Goal: Information Seeking & Learning: Find specific page/section

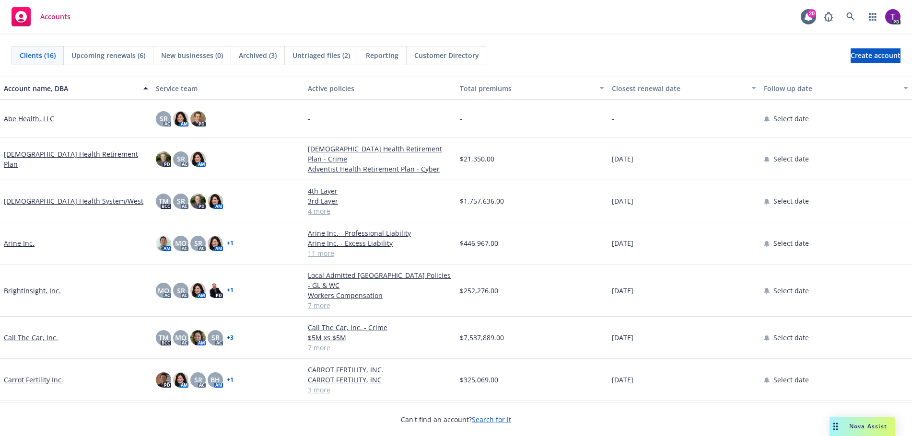
click at [877, 136] on div "Select date" at bounding box center [836, 119] width 152 height 38
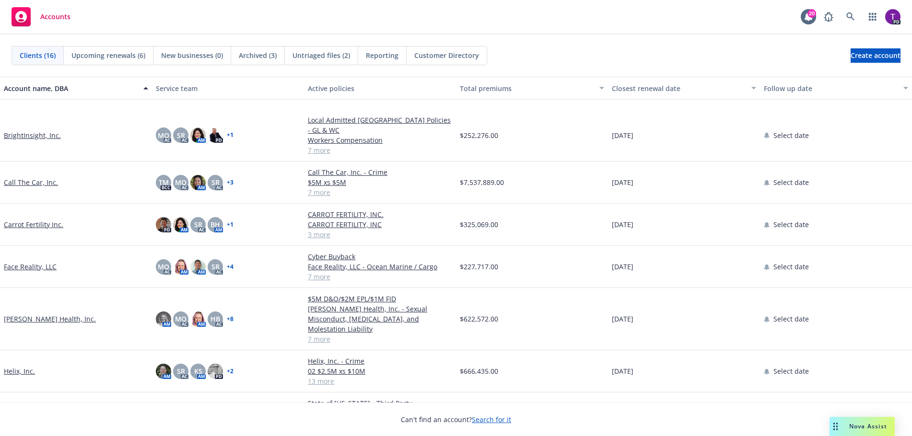
scroll to position [240, 0]
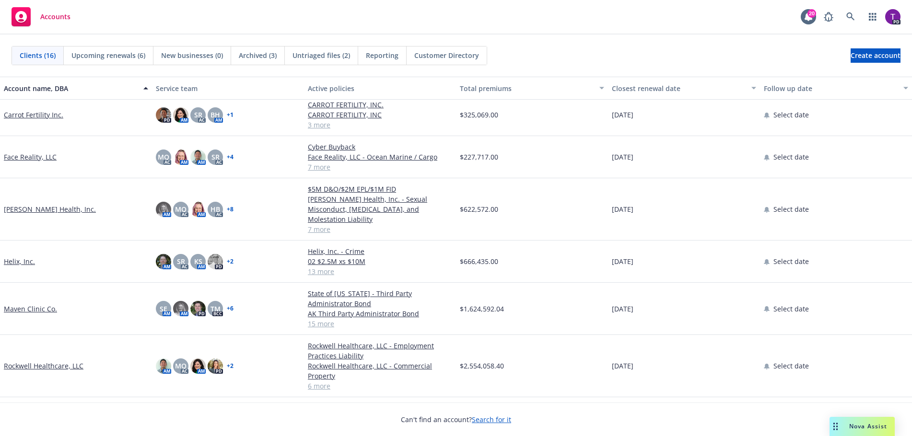
click at [34, 204] on link "Hazel Health, Inc." at bounding box center [50, 209] width 92 height 10
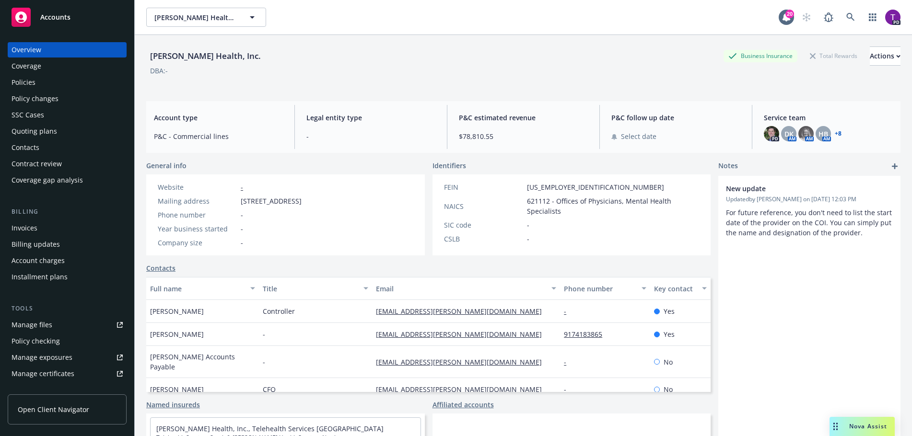
click at [40, 85] on div "Policies" at bounding box center [67, 82] width 111 height 15
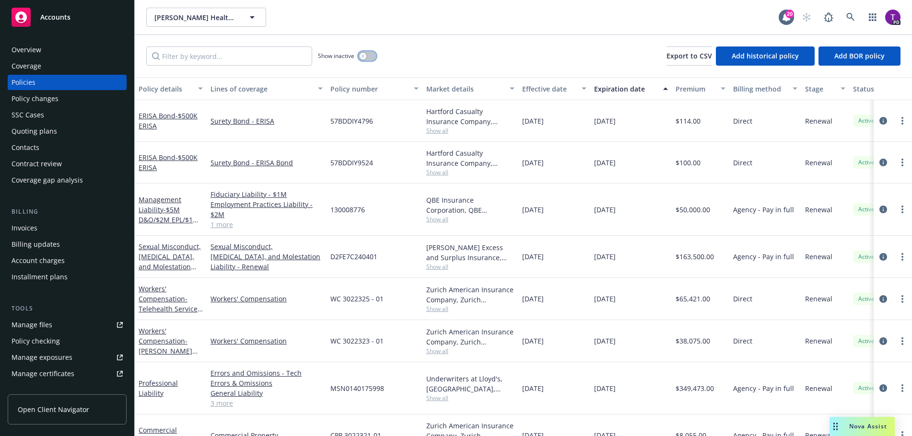
drag, startPoint x: 363, startPoint y: 58, endPoint x: 354, endPoint y: 59, distance: 9.2
click at [363, 58] on div "button" at bounding box center [362, 56] width 7 height 7
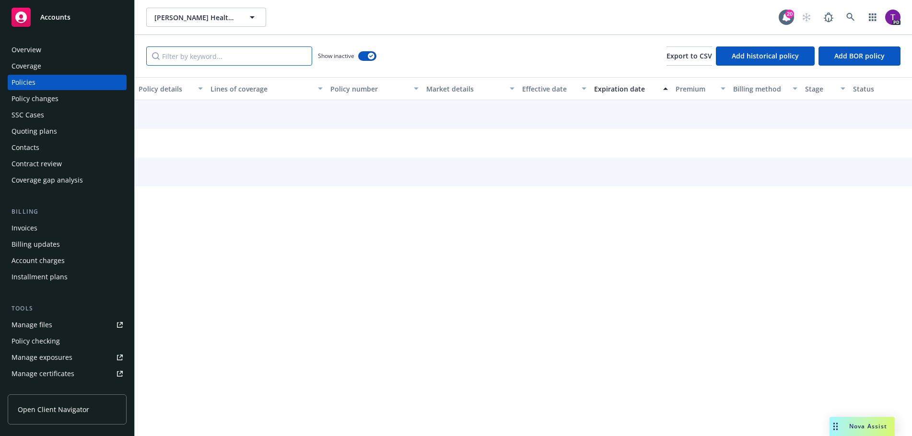
click at [232, 54] on input "Filter by keyword..." at bounding box center [229, 55] width 166 height 19
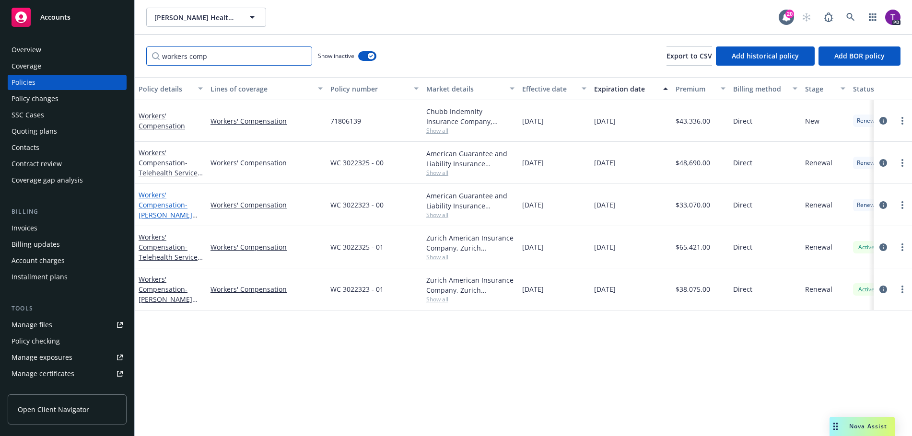
type input "workers comp"
click at [172, 208] on link "Workers' Compensation - Hazel Health Inc." at bounding box center [166, 209] width 54 height 39
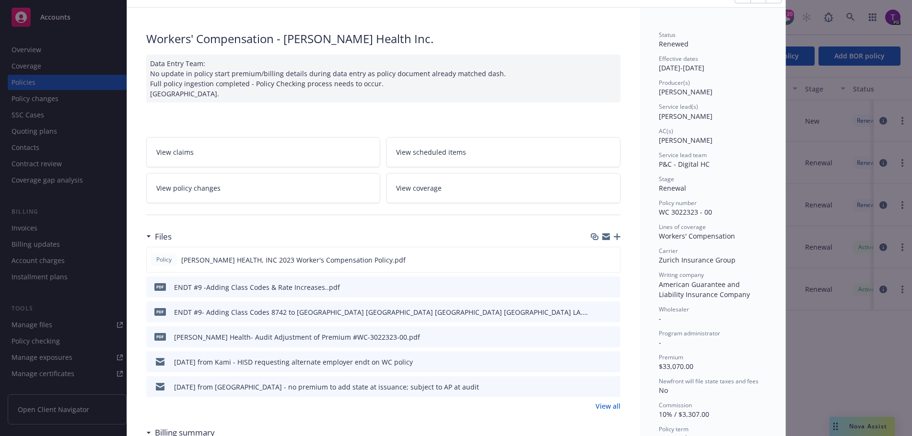
scroll to position [96, 0]
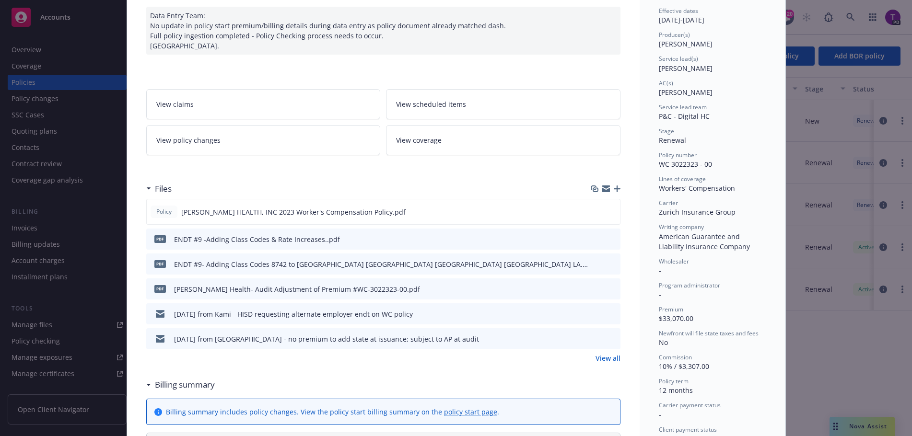
click at [267, 140] on link "View policy changes" at bounding box center [263, 140] width 234 height 30
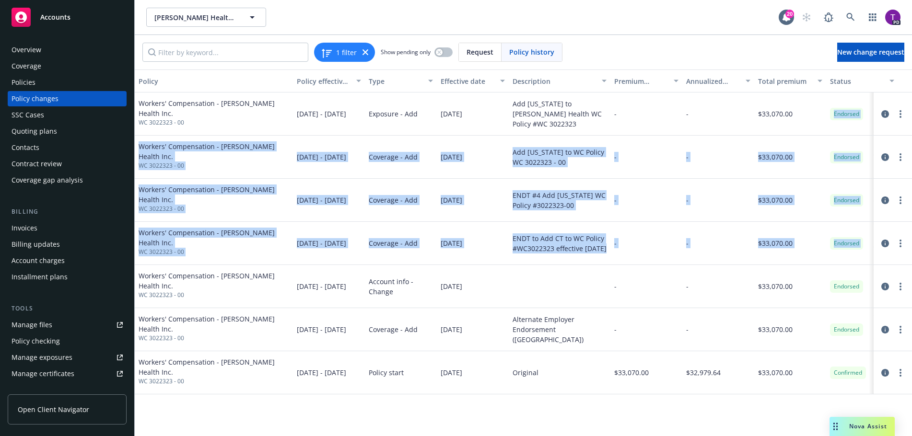
click at [910, 290] on div "Workers' Compensation - Hazel Health Inc. WC 3022323 - 00 12/17/2023 - 12/17/20…" at bounding box center [535, 244] width 801 height 302
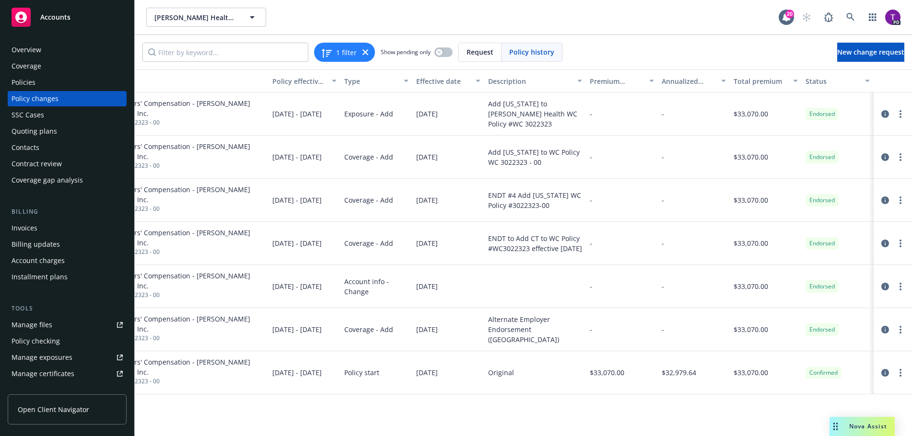
click at [557, 25] on div "Hazel Health, Inc. Hazel Health, Inc." at bounding box center [462, 17] width 632 height 19
click at [42, 16] on span "Accounts" at bounding box center [55, 17] width 30 height 8
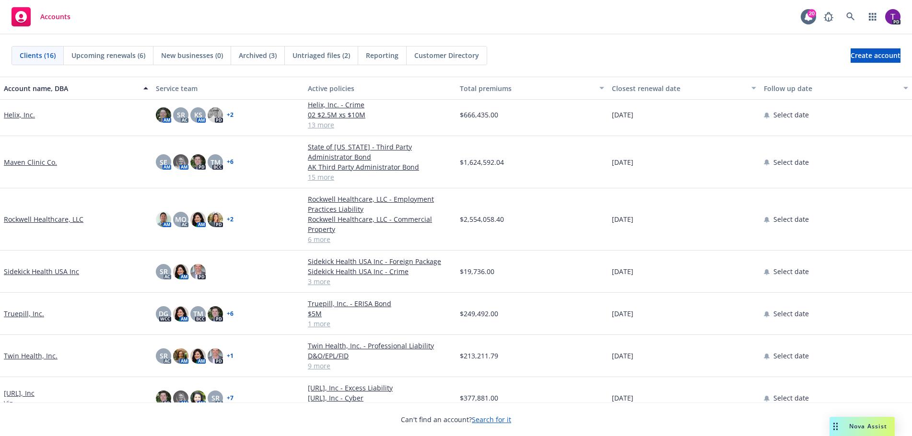
scroll to position [382, 0]
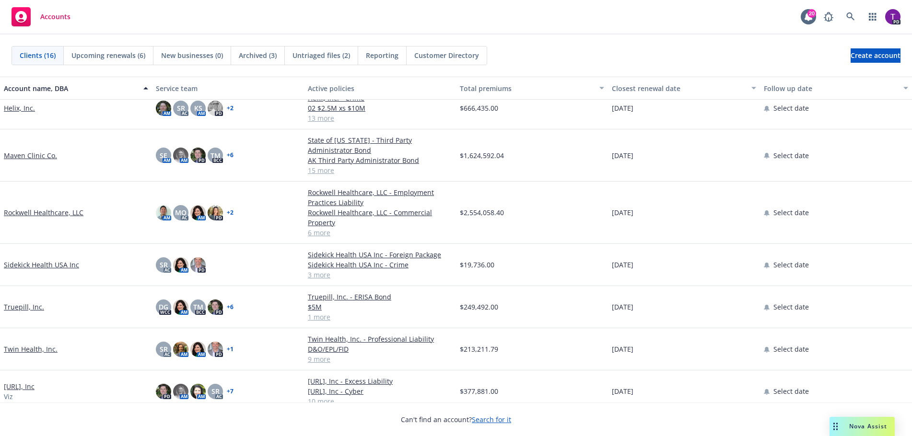
click at [26, 344] on link "Twin Health, Inc." at bounding box center [31, 349] width 54 height 10
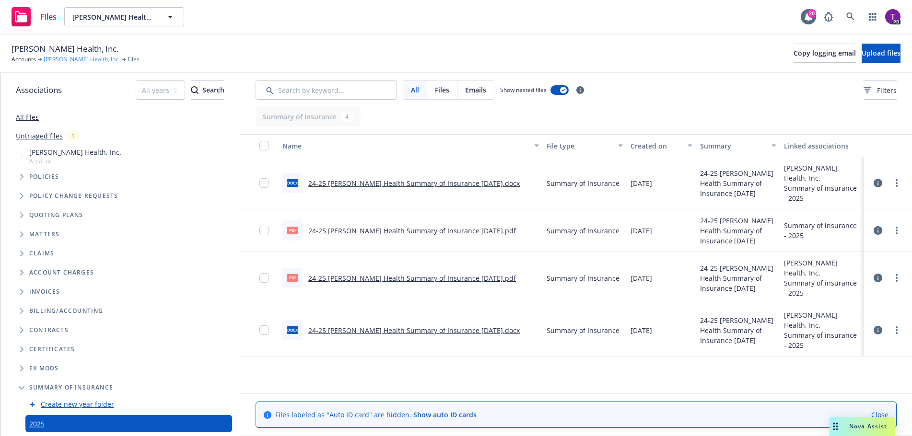
click at [78, 59] on link "[PERSON_NAME] Health, Inc." at bounding box center [82, 59] width 76 height 9
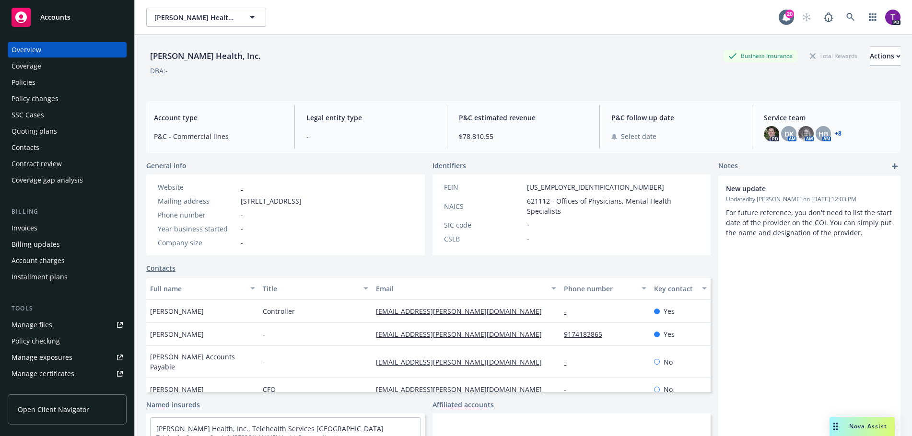
click at [53, 87] on div "Policies" at bounding box center [67, 82] width 111 height 15
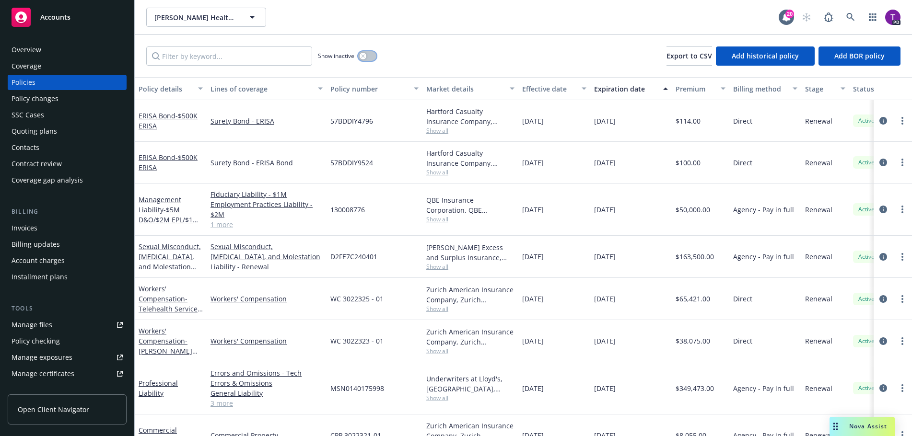
click at [363, 56] on icon "button" at bounding box center [362, 55] width 3 height 3
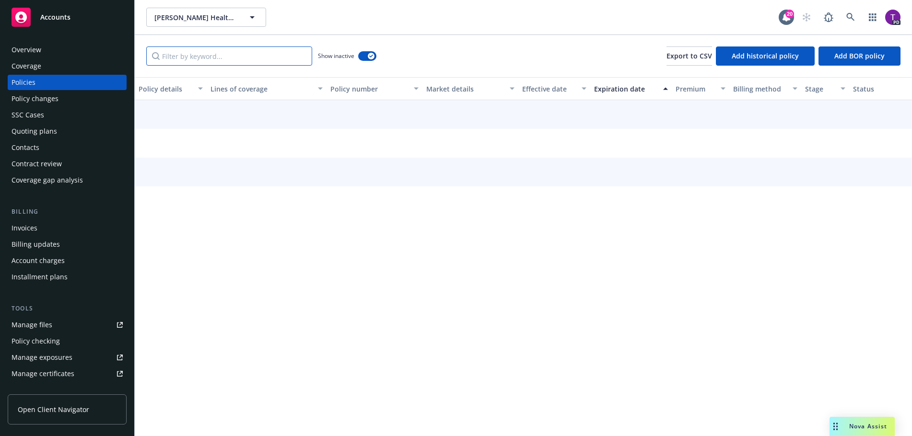
click at [196, 58] on input "Filter by keyword..." at bounding box center [229, 55] width 166 height 19
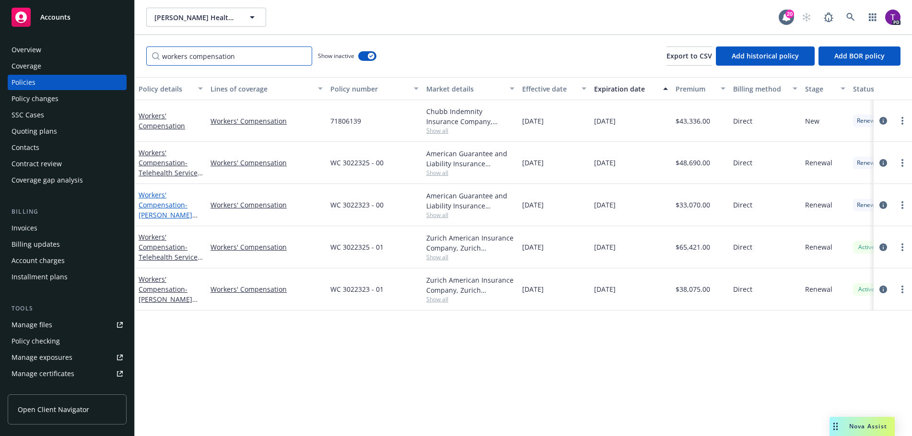
type input "workers compensation"
click at [162, 207] on link "Workers' Compensation - Hazel Health Inc." at bounding box center [166, 209] width 54 height 39
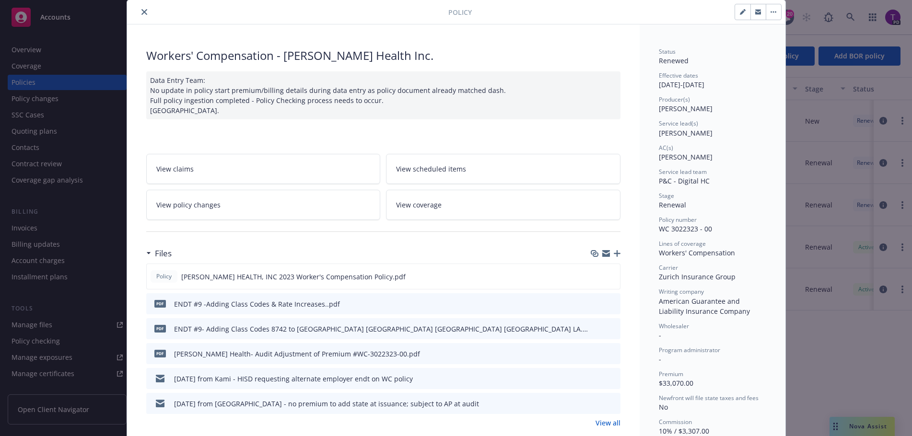
scroll to position [48, 0]
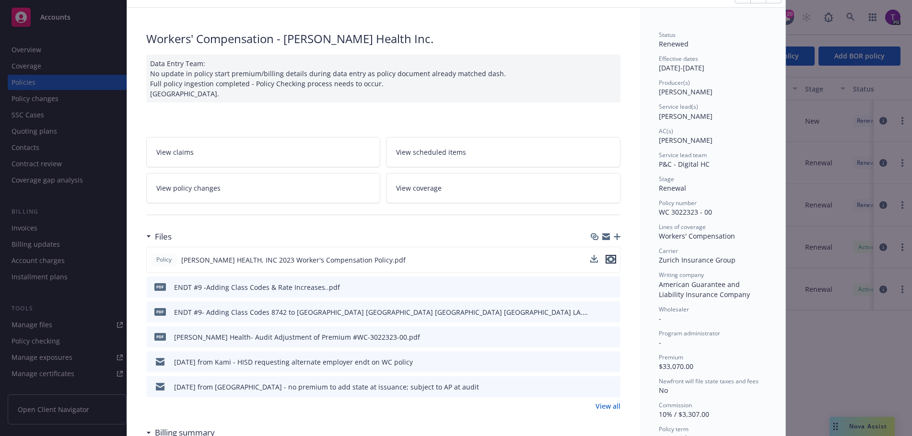
click at [608, 261] on icon "preview file" at bounding box center [610, 259] width 9 height 7
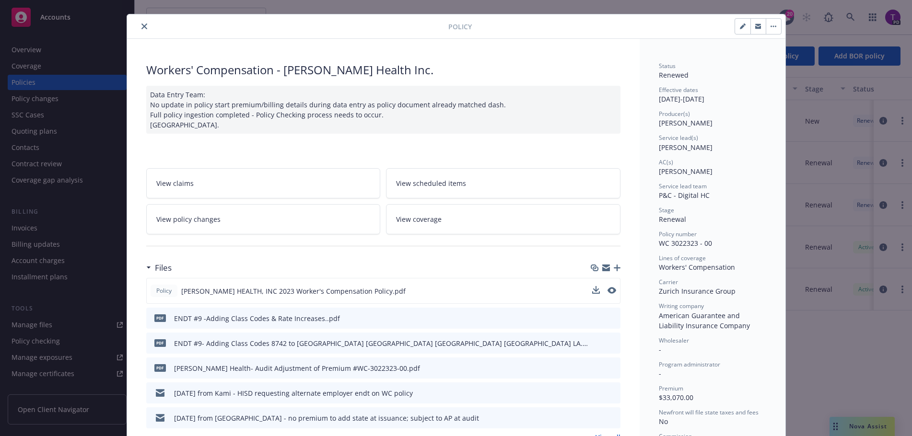
scroll to position [0, 0]
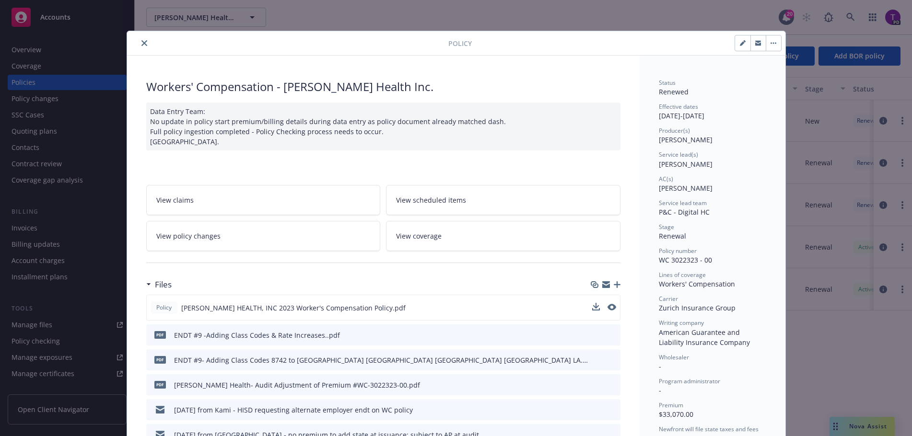
click at [141, 42] on icon "close" at bounding box center [144, 43] width 6 height 6
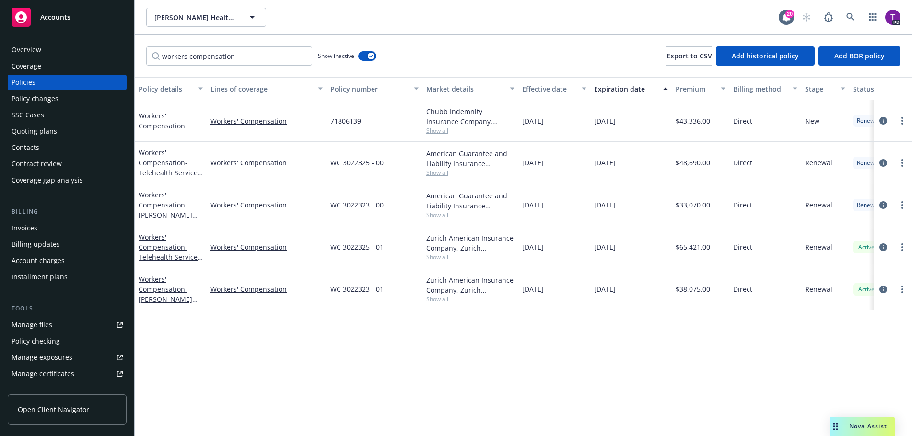
click at [159, 284] on div "Workers' Compensation - Hazel Health Inc" at bounding box center [171, 289] width 64 height 30
click at [159, 281] on link "Workers' Compensation - Hazel Health Inc" at bounding box center [166, 294] width 54 height 39
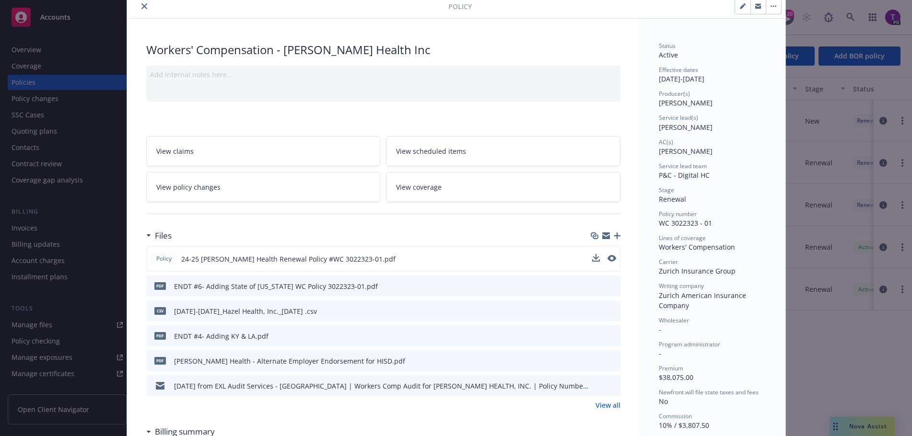
scroll to position [48, 0]
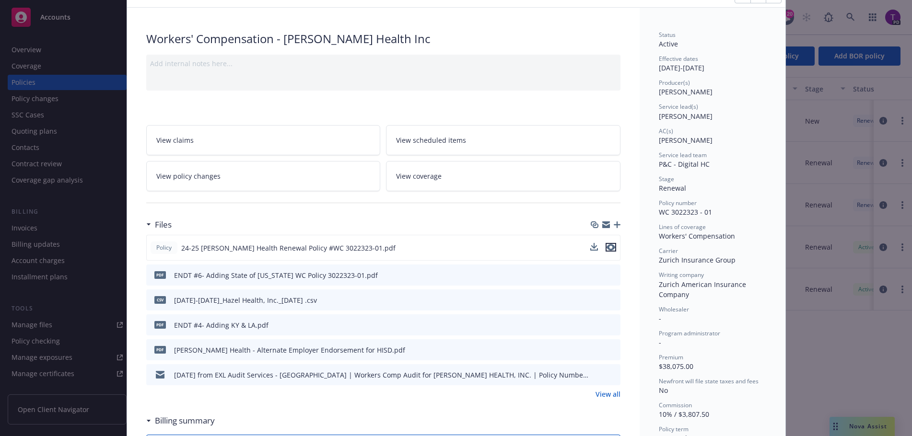
click at [606, 247] on icon "preview file" at bounding box center [610, 247] width 9 height 7
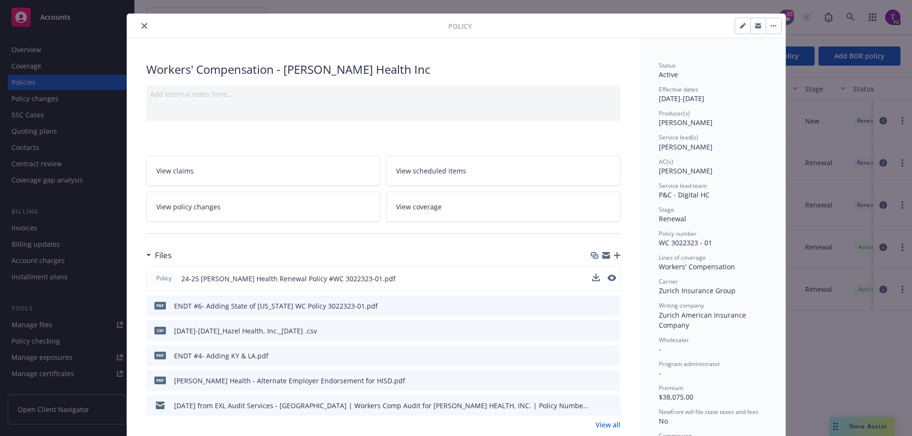
scroll to position [0, 0]
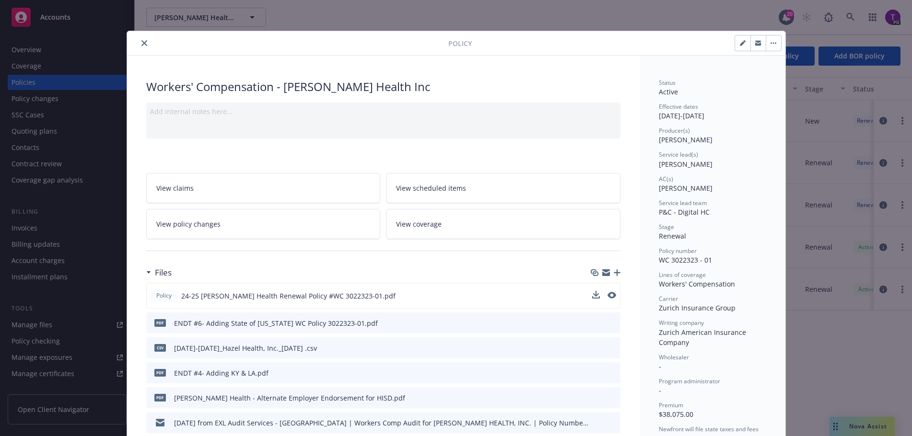
click at [141, 45] on icon "close" at bounding box center [144, 43] width 6 height 6
